Goal: Task Accomplishment & Management: Manage account settings

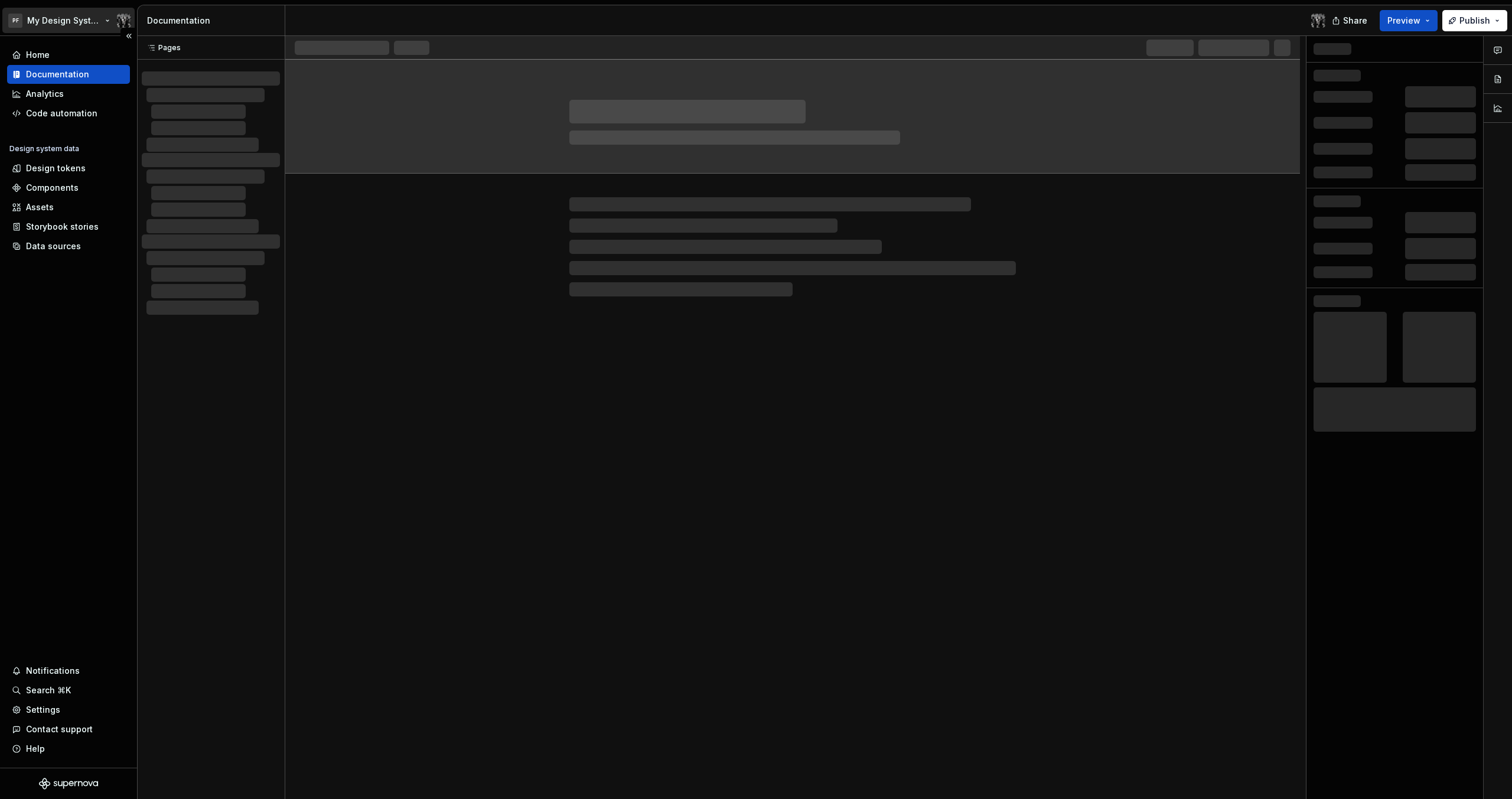
click at [117, 21] on html "PF My Design System Home Documentation Analytics Code automation Design system …" at bounding box center [756, 399] width 1512 height 799
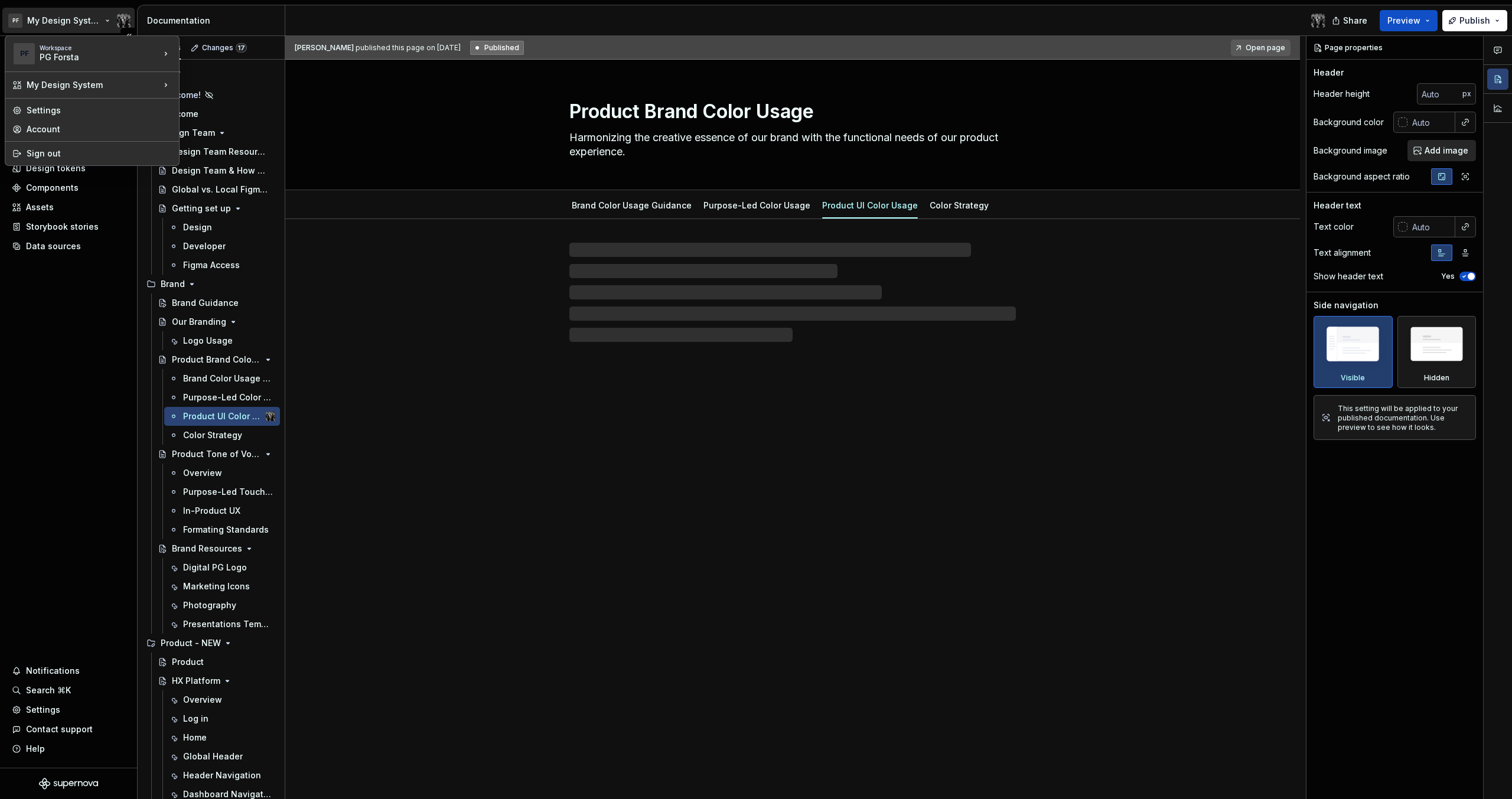
type textarea "*"
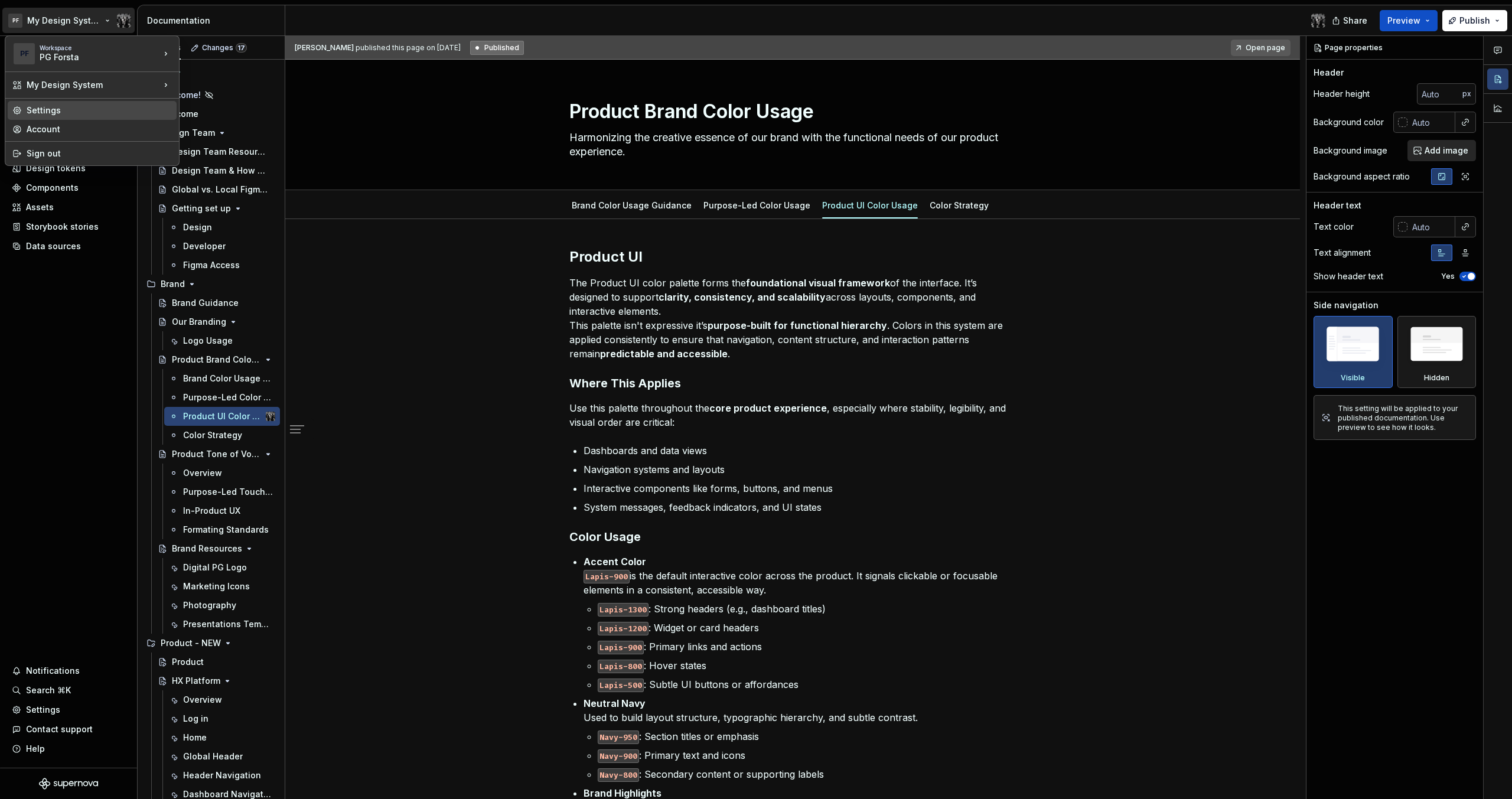
click at [89, 113] on div "Settings" at bounding box center [99, 110] width 146 height 12
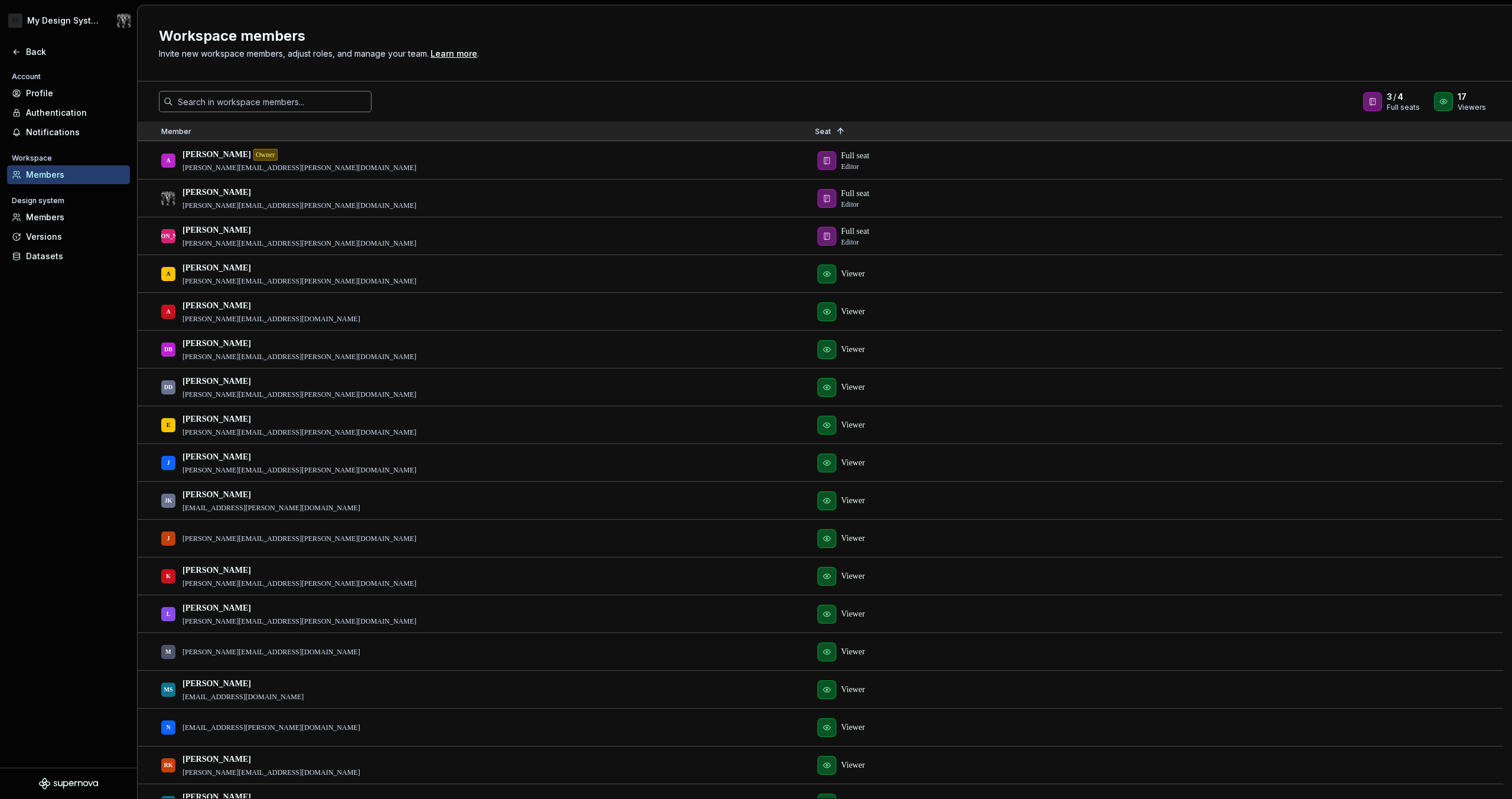
click at [221, 100] on input "text" at bounding box center [272, 101] width 199 height 21
click at [675, 78] on div "Workspace members Invite new workspace members, adjust roles, and manage your t…" at bounding box center [825, 43] width 1375 height 76
click at [262, 106] on input "text" at bounding box center [272, 101] width 199 height 21
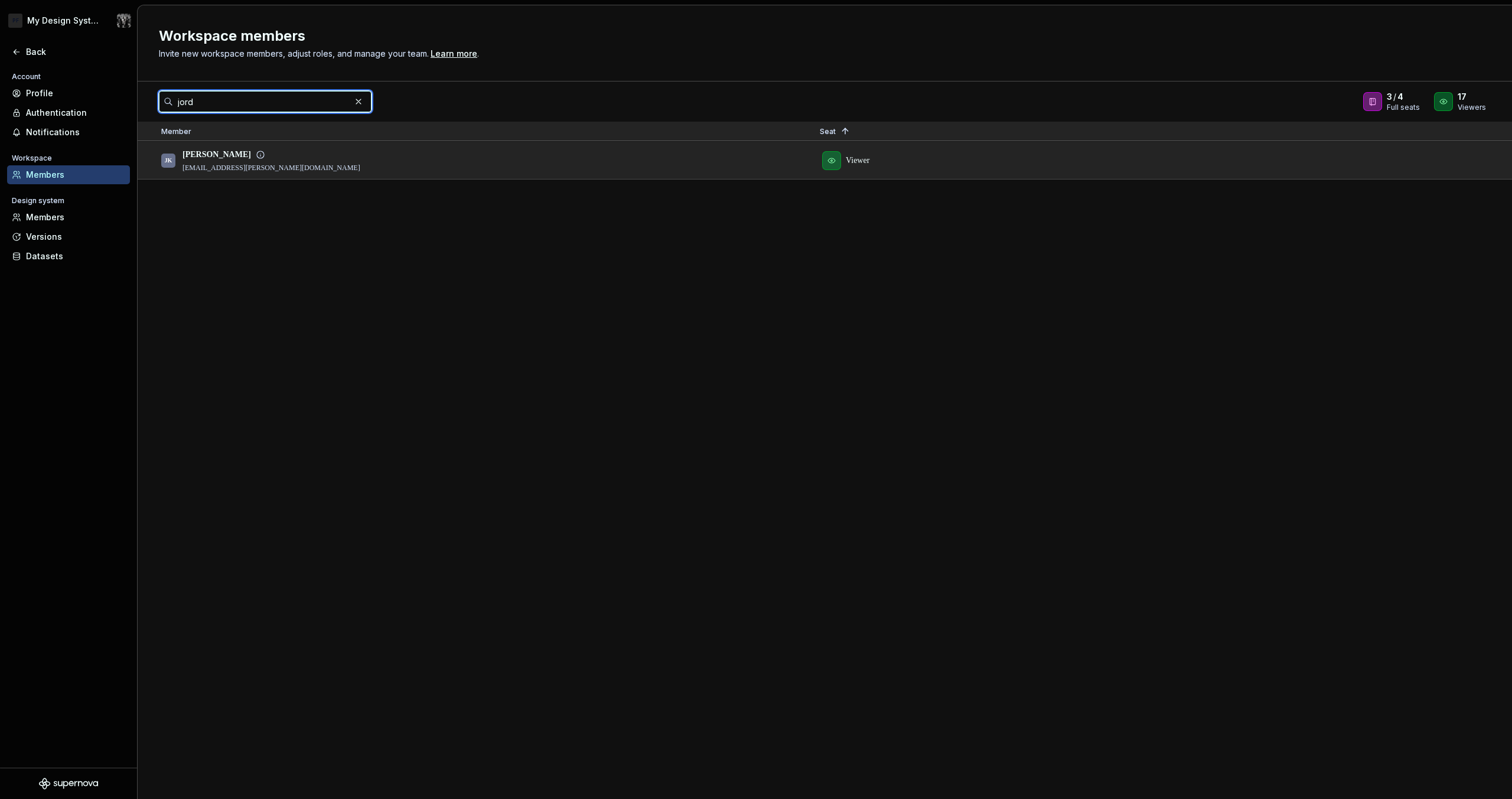
type input "jord"
click at [852, 166] on div "Viewer" at bounding box center [1139, 160] width 639 height 36
click at [851, 163] on div "Viewer" at bounding box center [1139, 160] width 639 height 36
click at [839, 163] on div "Viewer" at bounding box center [1139, 160] width 639 height 36
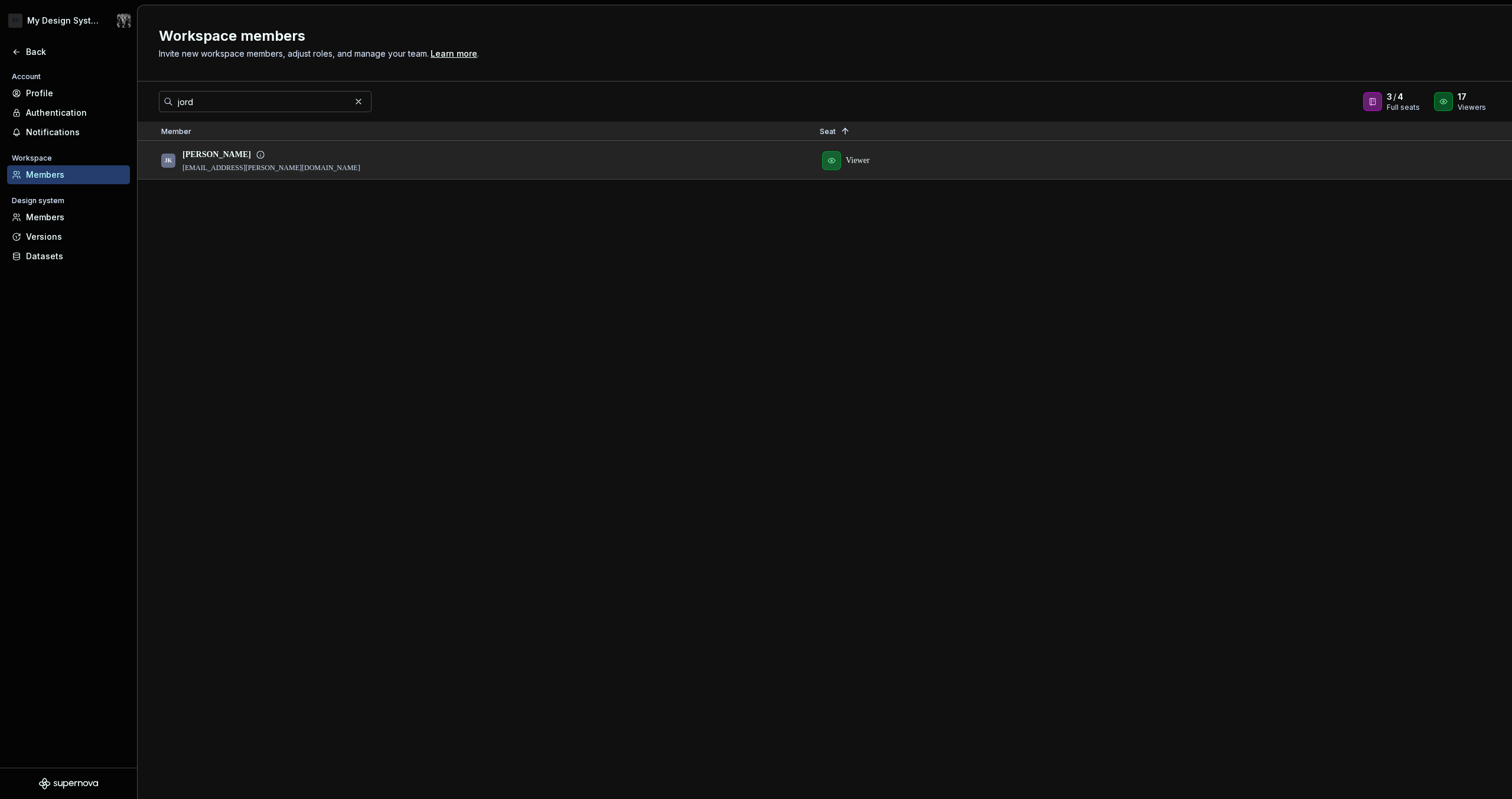
click at [839, 163] on div "Viewer" at bounding box center [1139, 160] width 639 height 36
click at [854, 163] on div "Viewer" at bounding box center [1139, 160] width 639 height 36
click at [838, 165] on div "Viewer" at bounding box center [1139, 160] width 639 height 36
click at [294, 166] on div "[PERSON_NAME] Kimsey [EMAIL_ADDRESS][PERSON_NAME][DOMAIN_NAME]" at bounding box center [481, 160] width 640 height 36
click at [189, 156] on p "[PERSON_NAME]" at bounding box center [216, 155] width 69 height 12
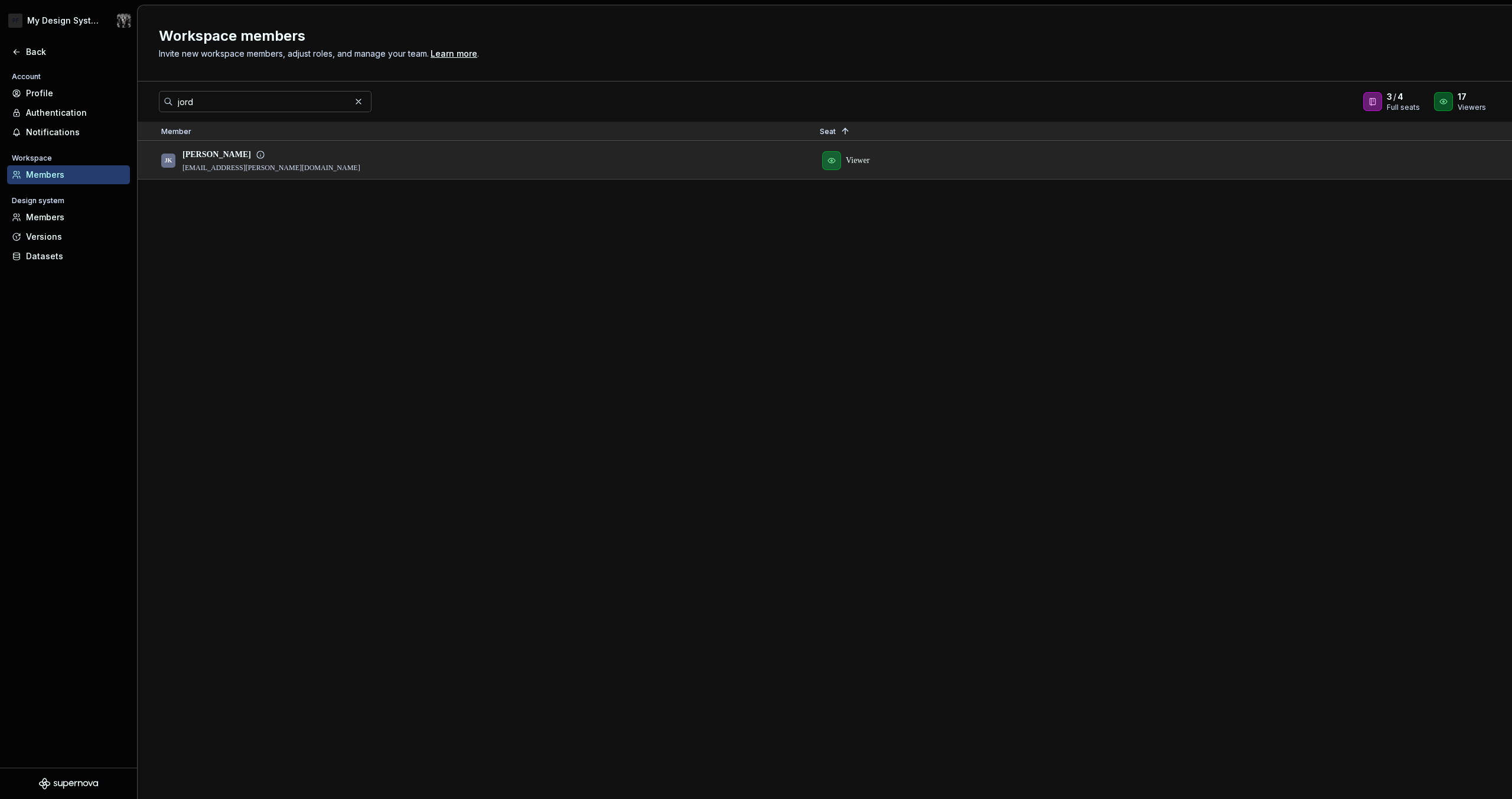
click at [174, 163] on div "JK" at bounding box center [167, 160] width 14 height 14
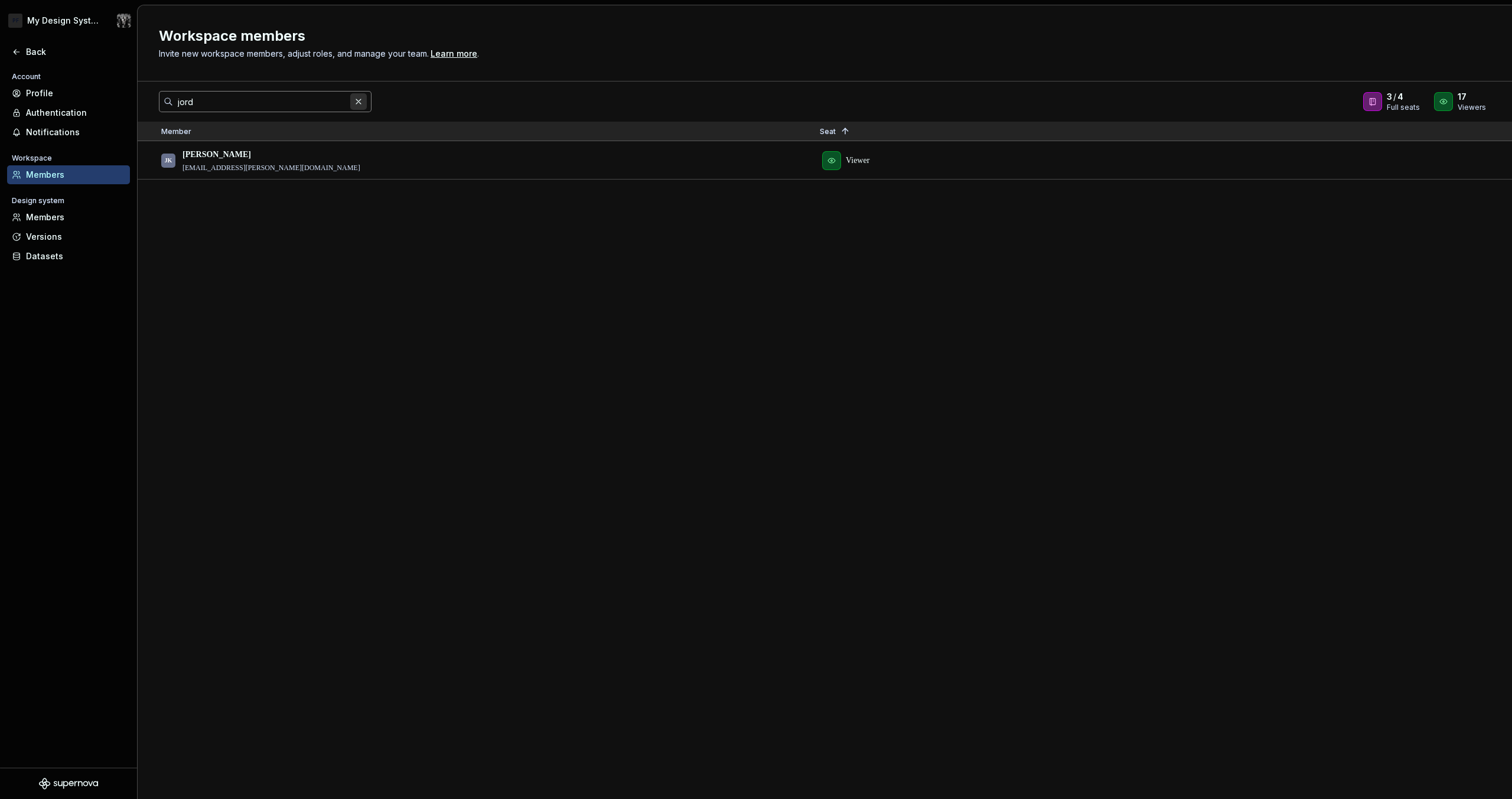
click at [361, 101] on button "button" at bounding box center [359, 102] width 16 height 16
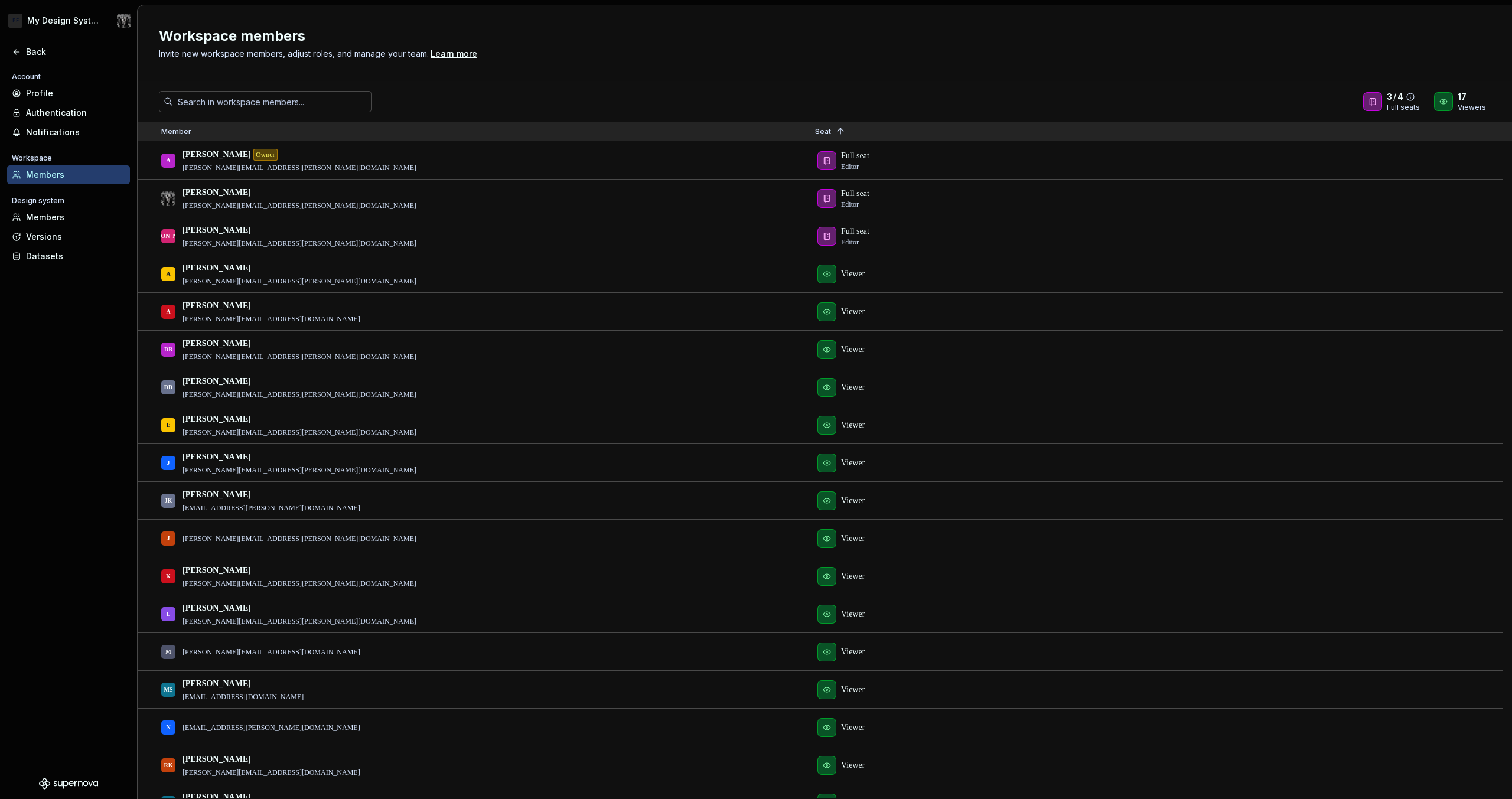
click at [1382, 102] on div at bounding box center [1373, 102] width 19 height 19
click at [1414, 100] on icon at bounding box center [1411, 97] width 7 height 7
click at [1312, 106] on div "3 / 4 Full seats 17 Viewers" at bounding box center [825, 101] width 1375 height 21
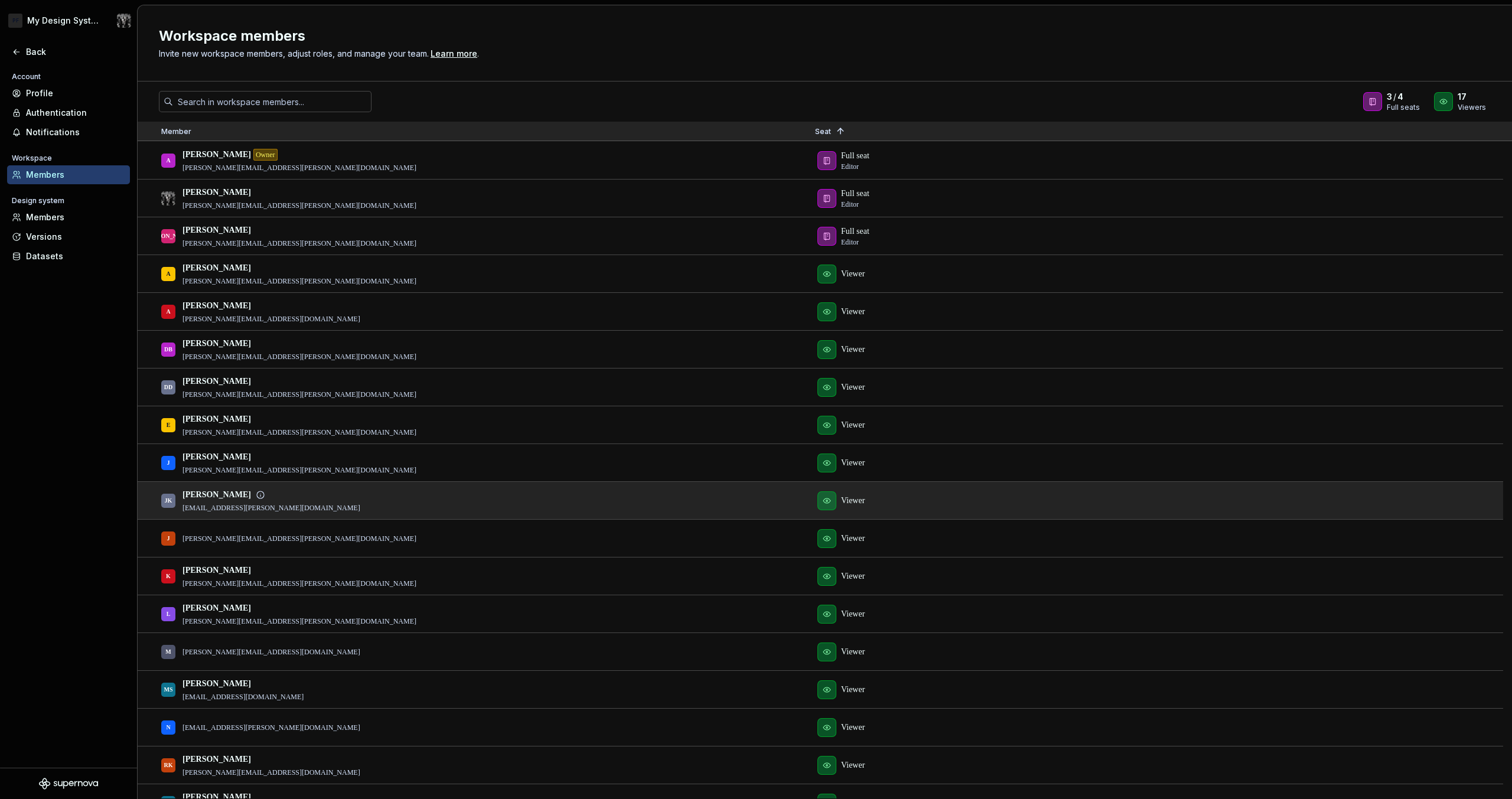
click at [811, 506] on div "Viewer" at bounding box center [1132, 501] width 654 height 38
click at [538, 507] on div "[PERSON_NAME] Kimsey [EMAIL_ADDRESS][PERSON_NAME][DOMAIN_NAME]" at bounding box center [479, 500] width 635 height 36
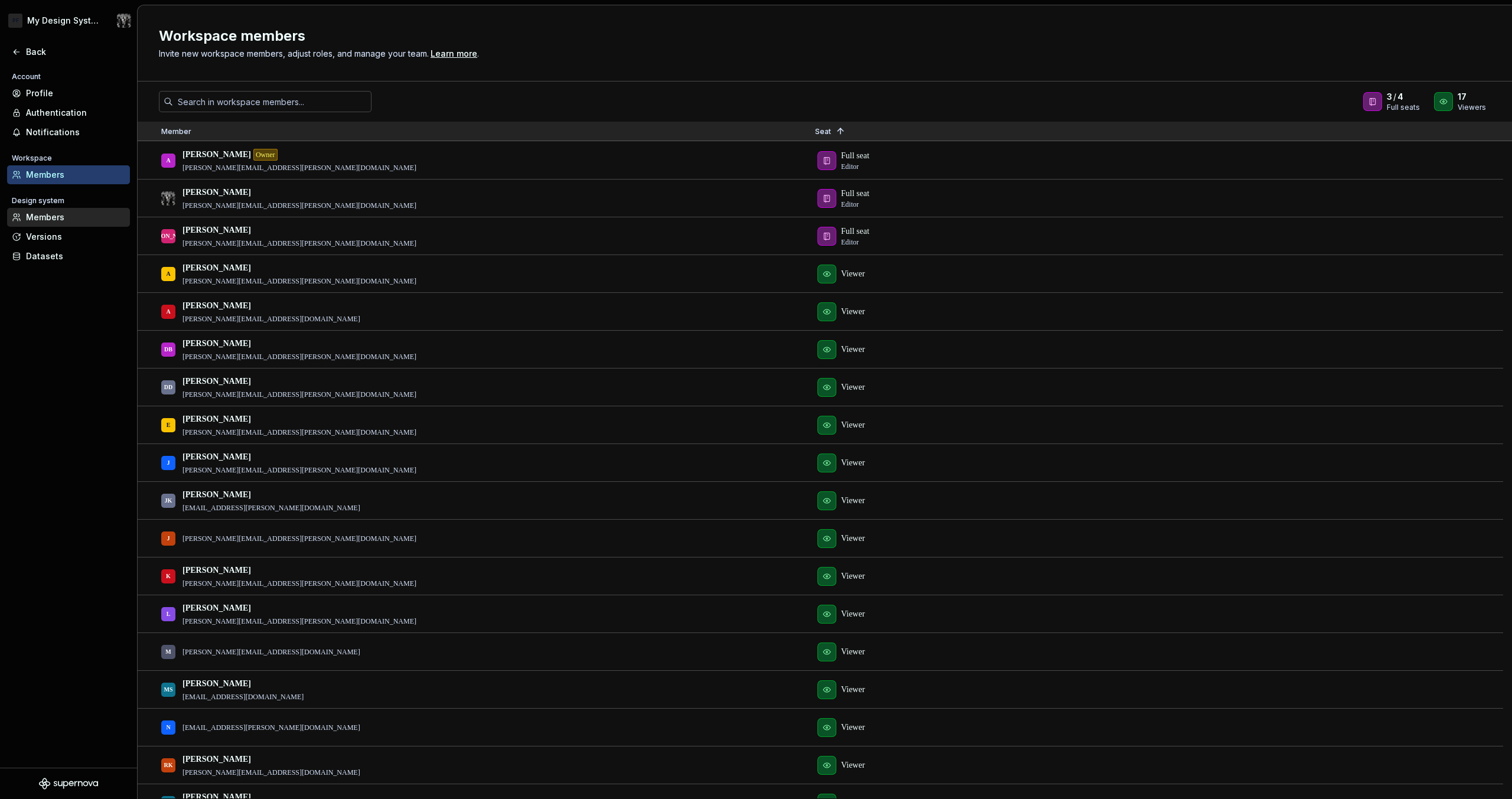
click at [73, 219] on div "Members" at bounding box center [75, 217] width 99 height 12
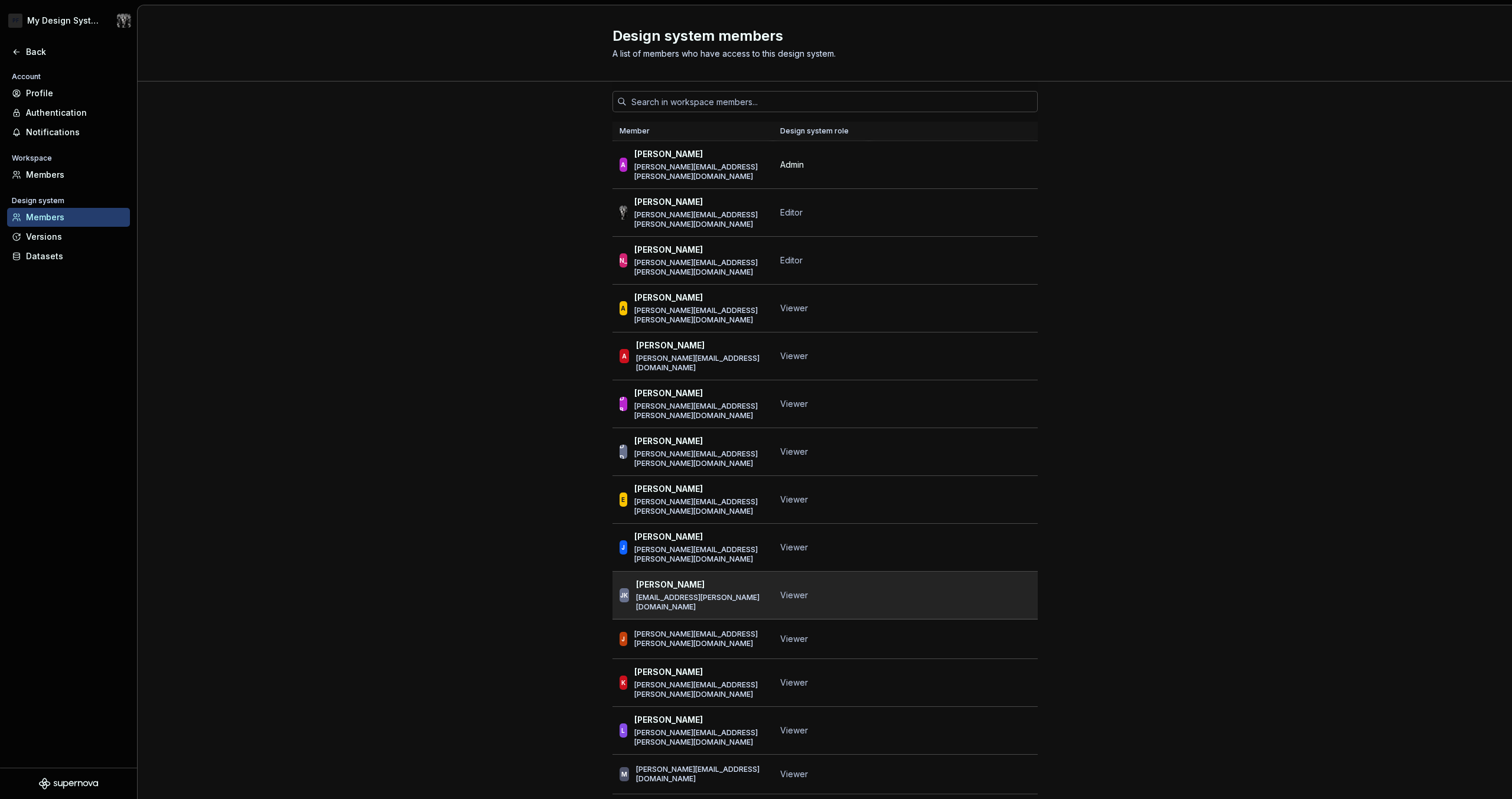
click at [738, 579] on div "[PERSON_NAME]" at bounding box center [700, 585] width 129 height 12
click at [784, 589] on span "Viewer" at bounding box center [794, 595] width 27 height 12
click at [730, 579] on div "[PERSON_NAME] [PERSON_NAME][EMAIL_ADDRESS][PERSON_NAME][DOMAIN_NAME]" at bounding box center [700, 596] width 129 height 33
click at [681, 593] on p "[EMAIL_ADDRESS][PERSON_NAME][DOMAIN_NAME]" at bounding box center [700, 602] width 129 height 19
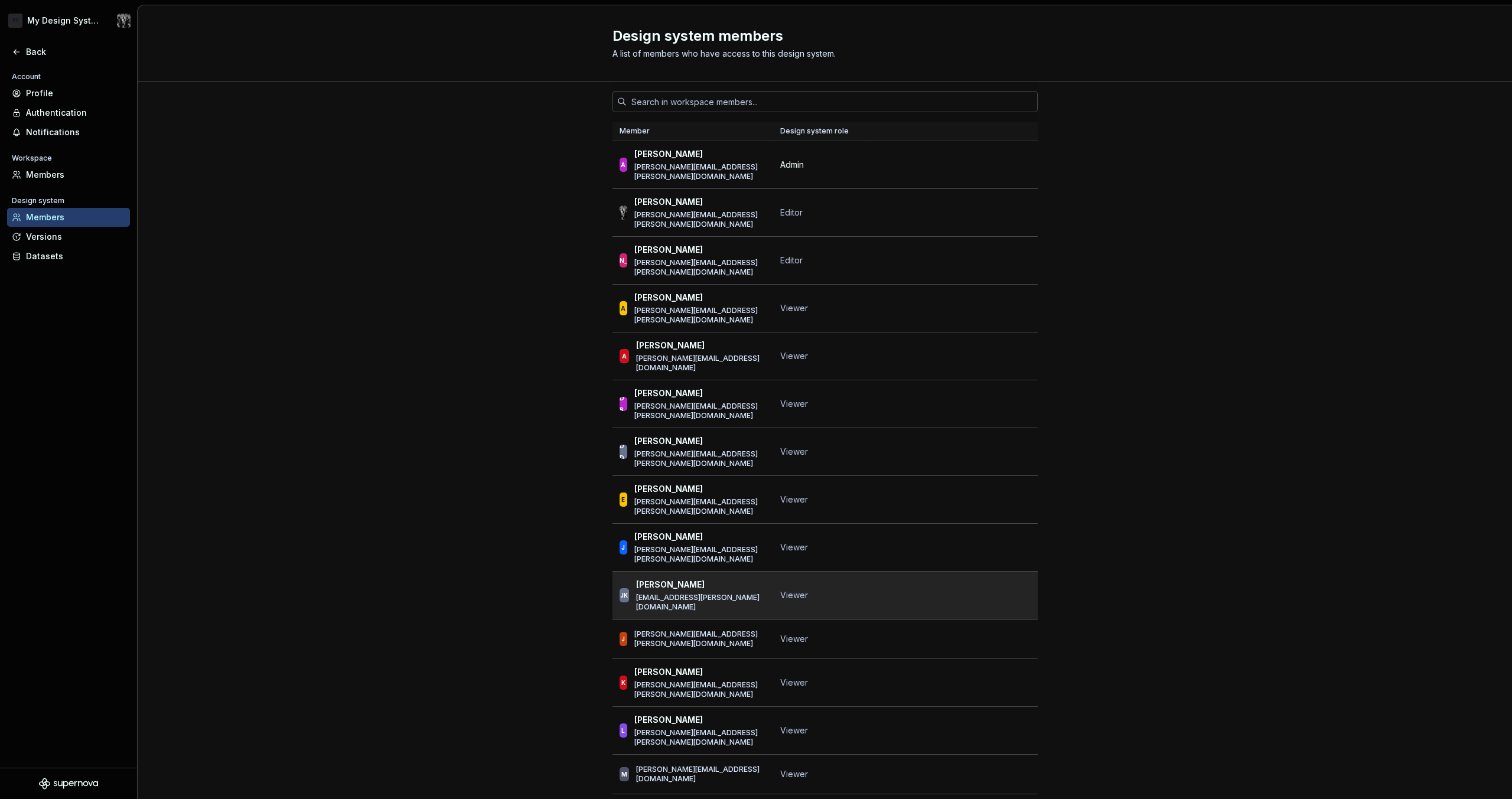
click at [624, 589] on div "JK" at bounding box center [624, 595] width 7 height 12
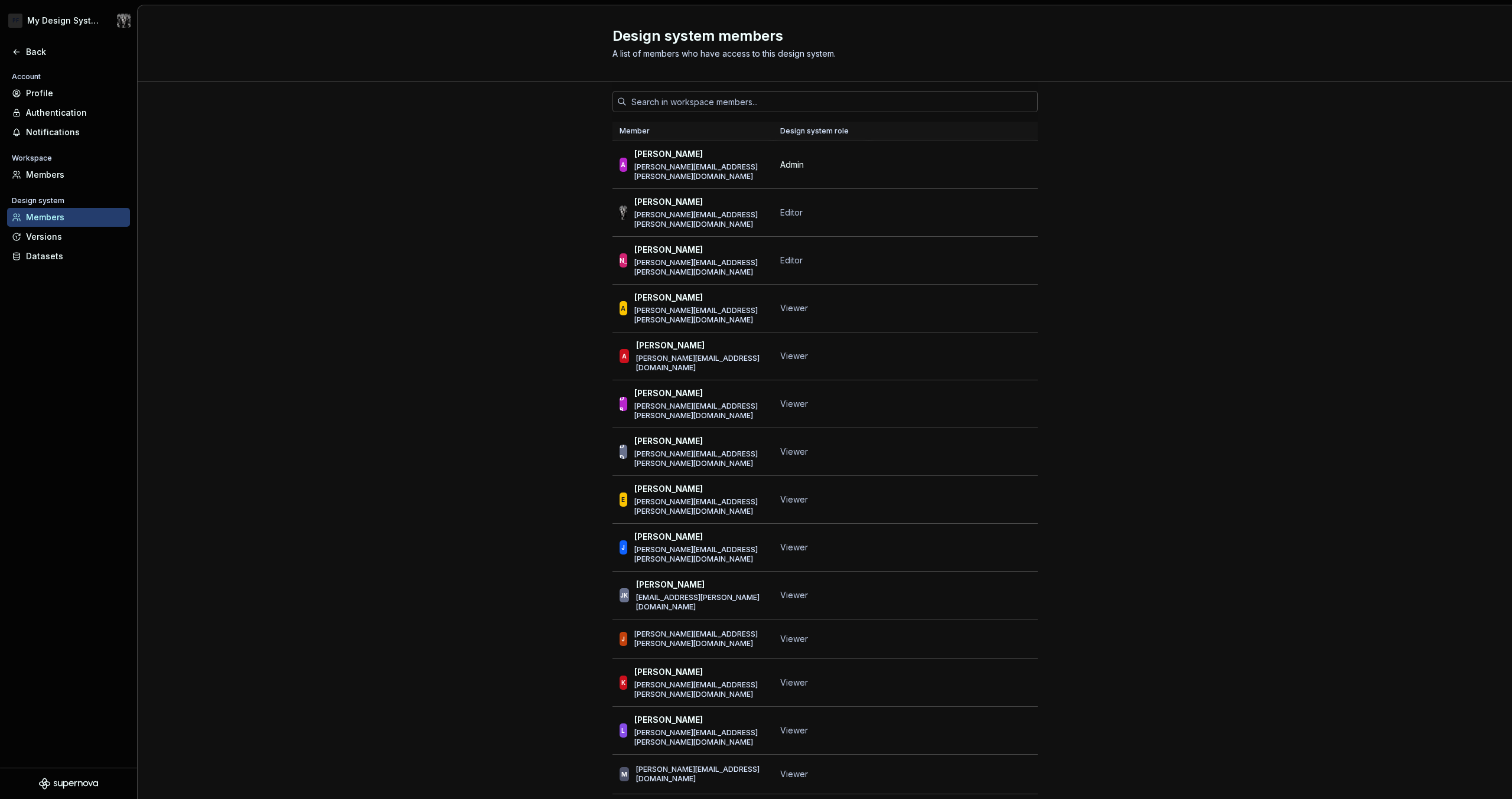
click at [421, 416] on div "Member Design system role A [PERSON_NAME] [PERSON_NAME][EMAIL_ADDRESS][PERSON_N…" at bounding box center [825, 591] width 1375 height 1020
click at [61, 328] on div "Account Profile Authentication Notifications Workspace Members Design system Me…" at bounding box center [69, 418] width 137 height 698
click at [43, 174] on div "Members" at bounding box center [75, 175] width 99 height 12
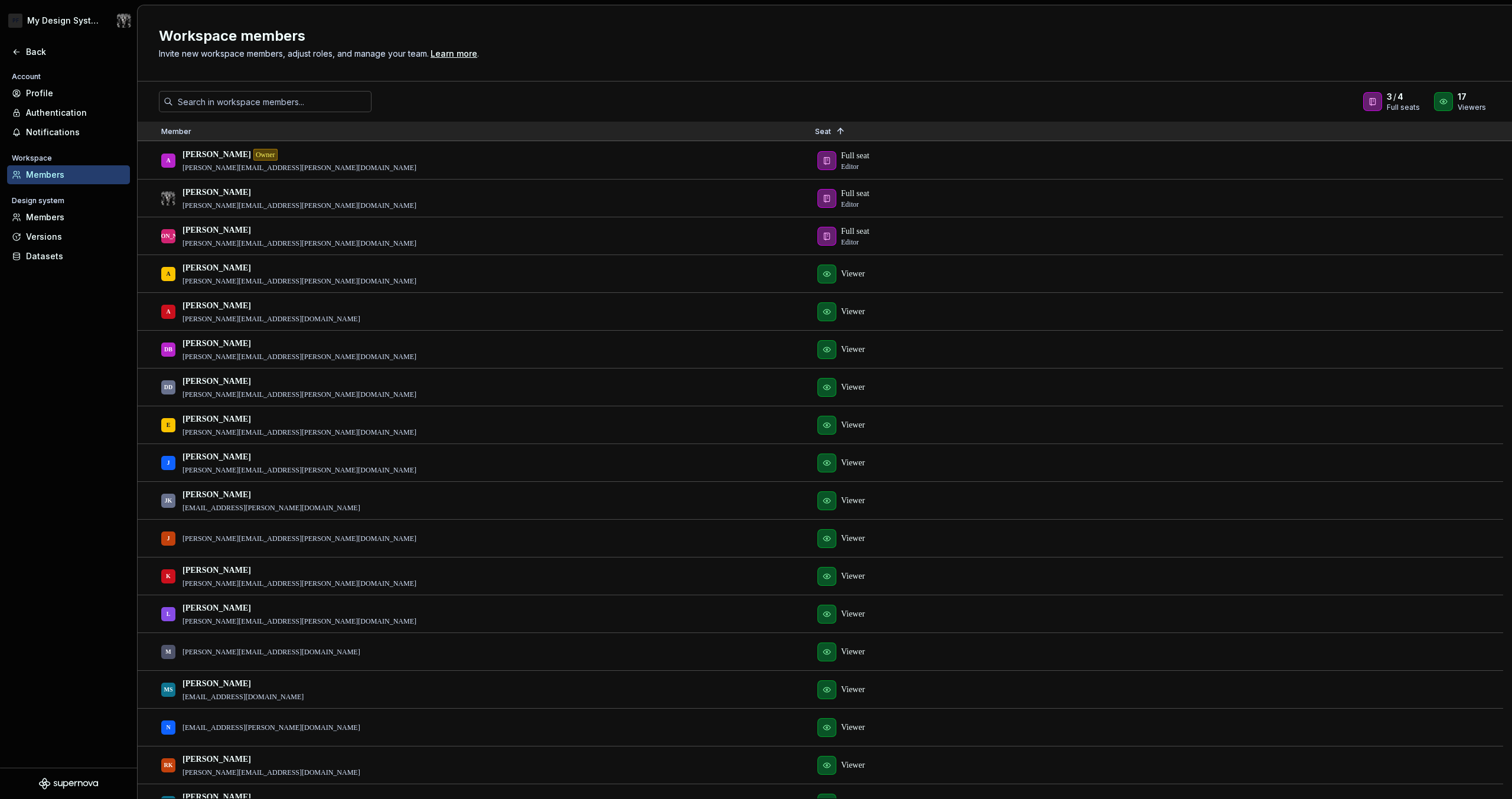
click at [475, 78] on div "Workspace members Invite new workspace members, adjust roles, and manage your t…" at bounding box center [825, 43] width 1375 height 76
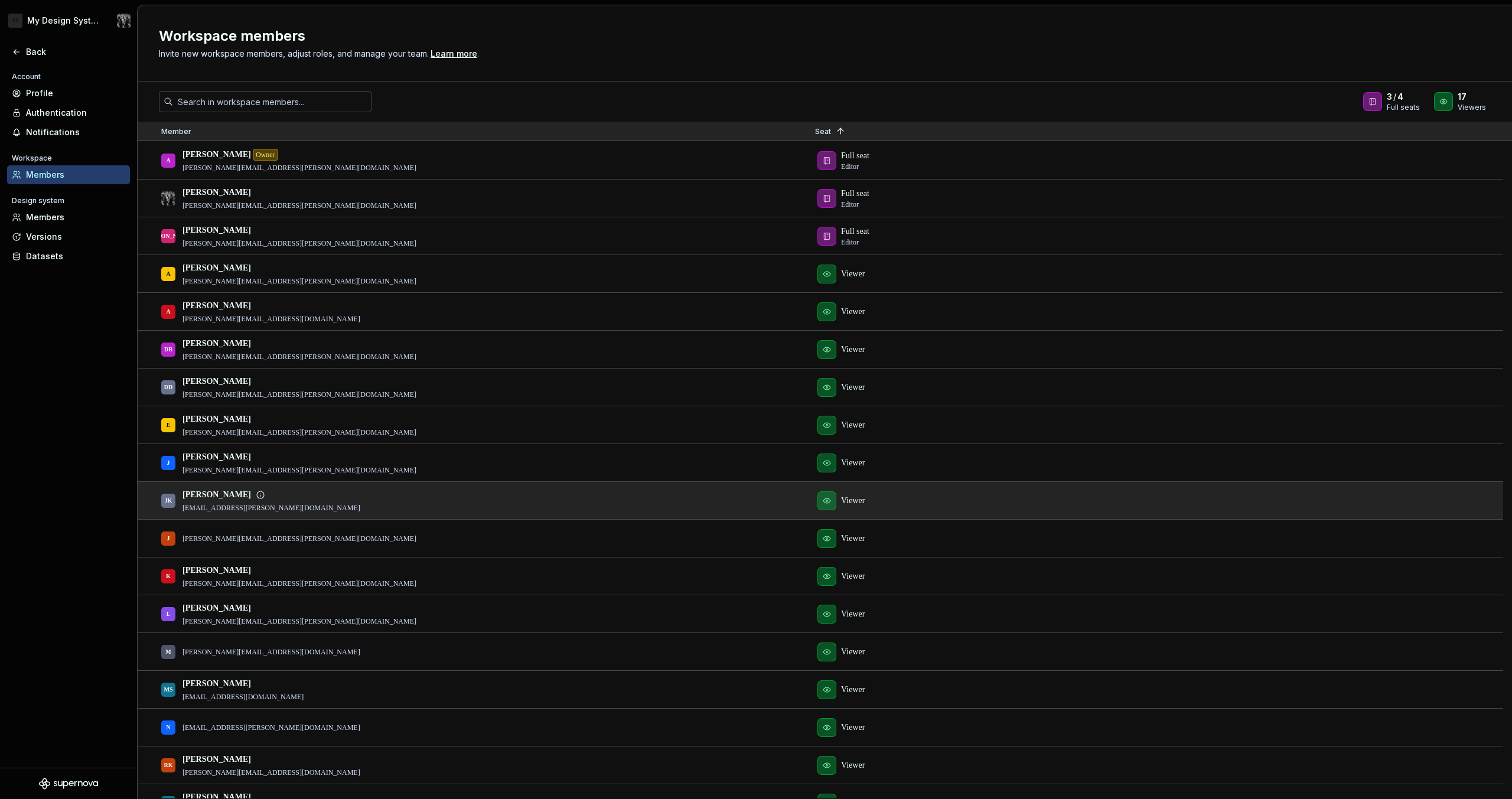
click at [835, 502] on div "Viewer" at bounding box center [1133, 500] width 635 height 36
click at [845, 502] on div "Viewer" at bounding box center [1133, 500] width 635 height 36
click at [832, 502] on div "Viewer" at bounding box center [1133, 500] width 635 height 36
click at [1471, 498] on div at bounding box center [1474, 501] width 29 height 38
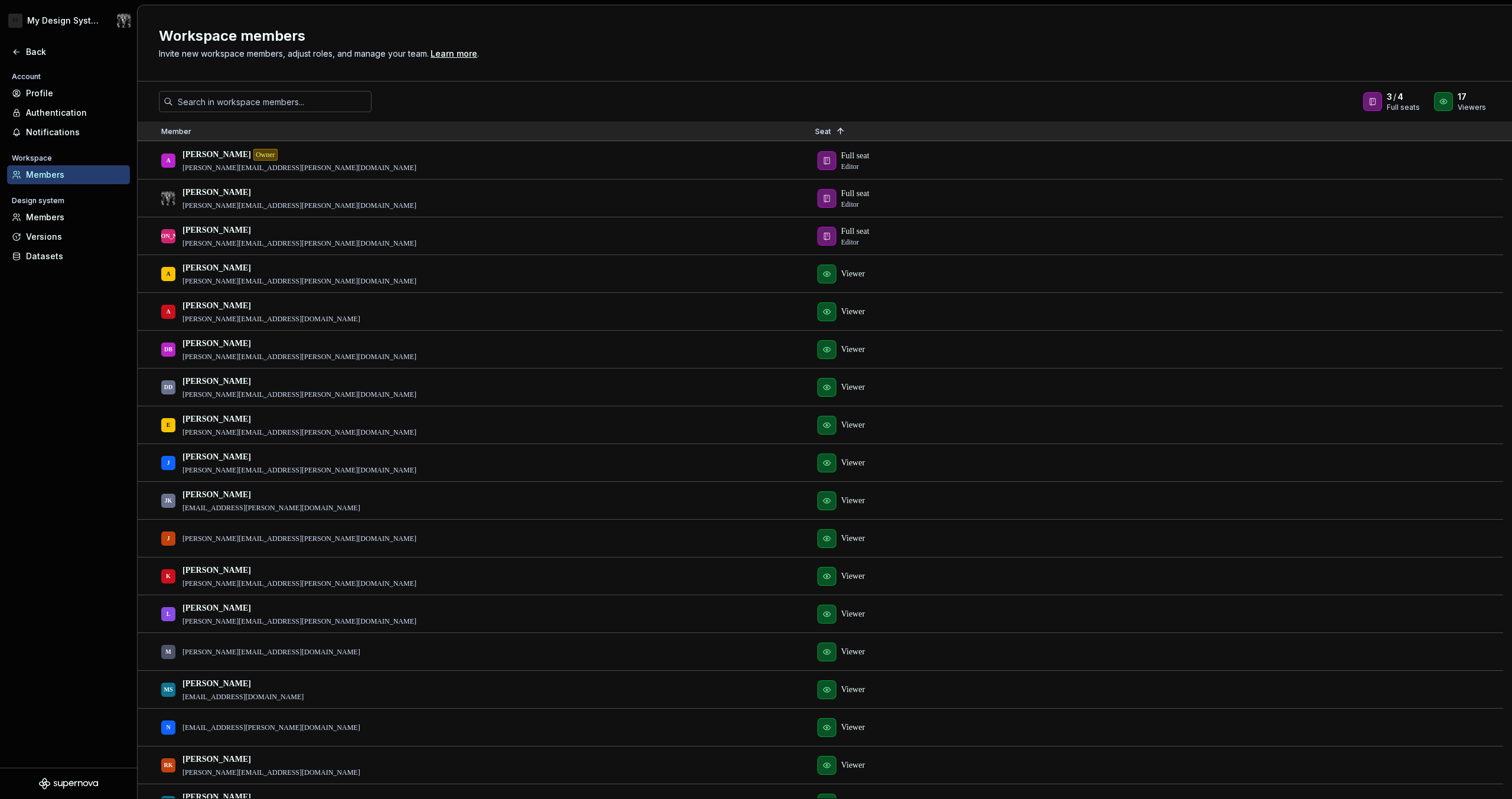
click at [32, 486] on div "Account Profile Authentication Notifications Workspace Members Design system Me…" at bounding box center [69, 418] width 137 height 698
click at [49, 90] on div "Profile" at bounding box center [75, 93] width 99 height 12
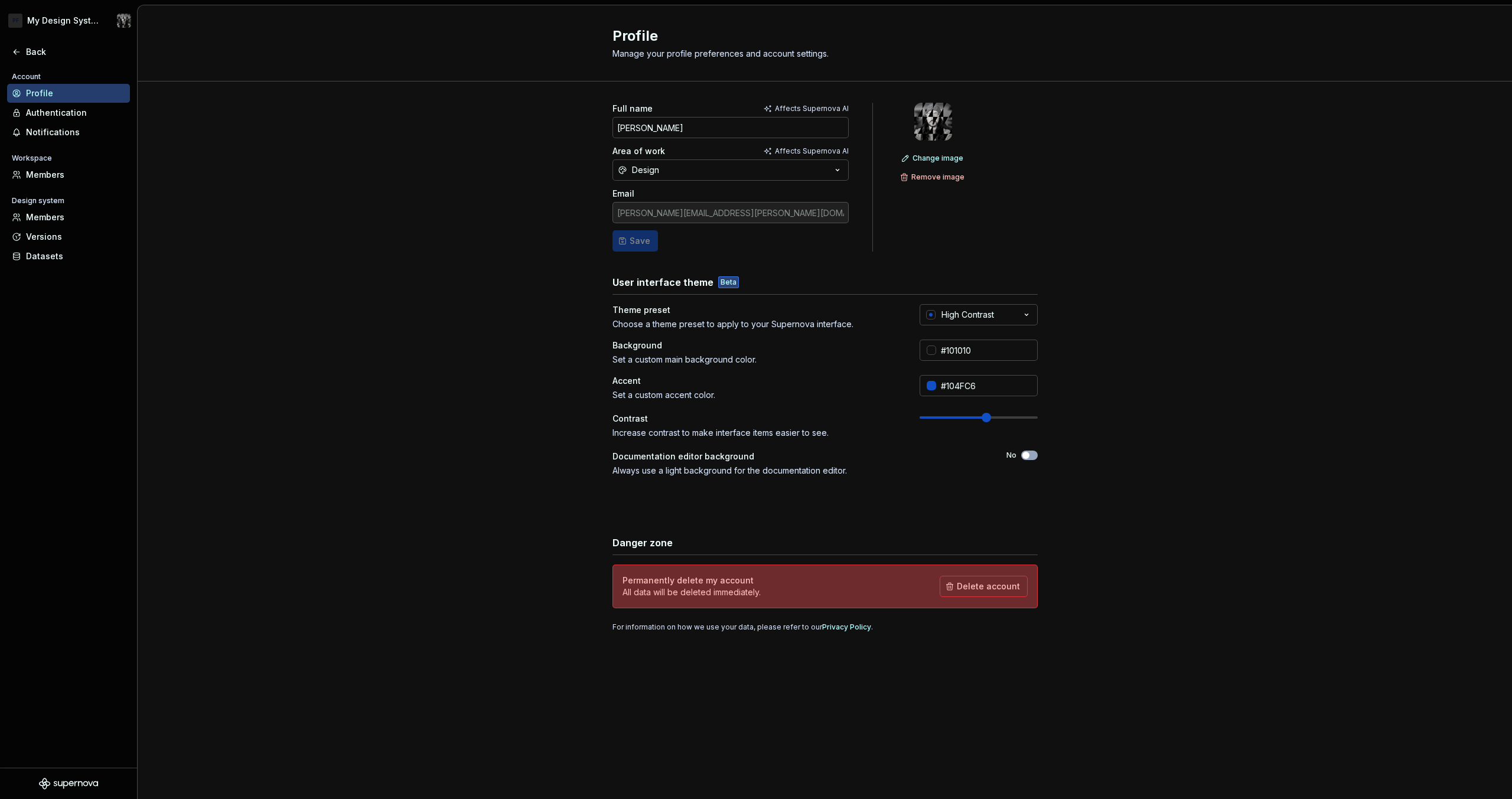
click at [424, 216] on div "Full name Affects Supernova AI [PERSON_NAME] Area of work Affects Supernova AI …" at bounding box center [825, 379] width 1375 height 596
click at [397, 171] on div "Full name Affects Supernova AI [PERSON_NAME] Area of work Affects Supernova AI …" at bounding box center [825, 379] width 1375 height 596
click at [460, 215] on div "Full name Affects Supernova AI [PERSON_NAME] Area of work Affects Supernova AI …" at bounding box center [825, 379] width 1375 height 596
